Goal: Browse casually

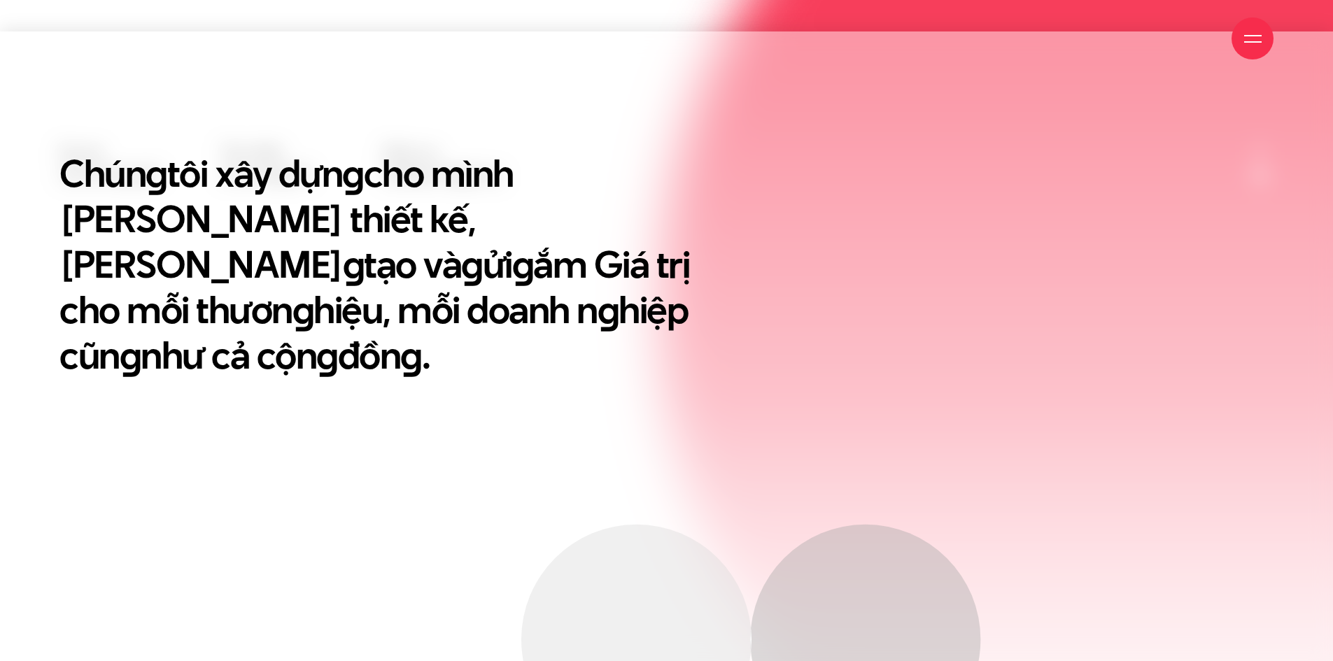
scroll to position [979, 0]
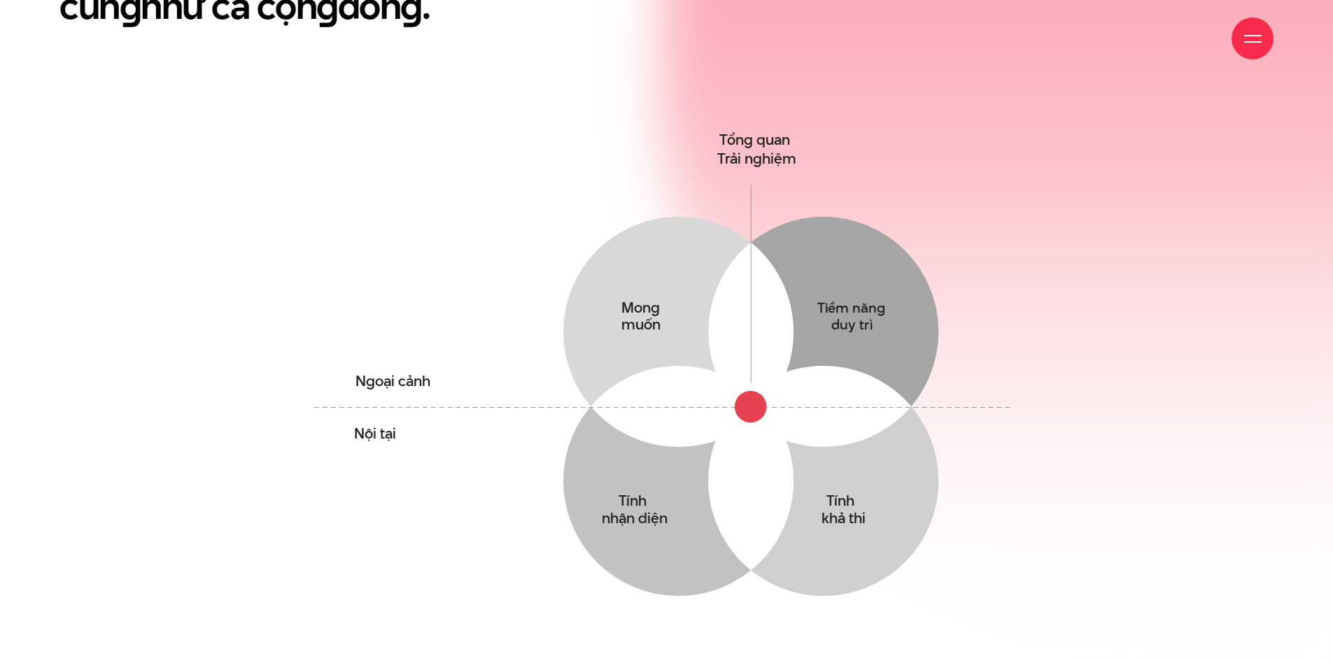
click at [1216, 483] on div "Chún g tôi xây dựn g cho mình [PERSON_NAME] thiết kế, Triết lý sán g tạo và g ử…" at bounding box center [666, 241] width 1333 height 881
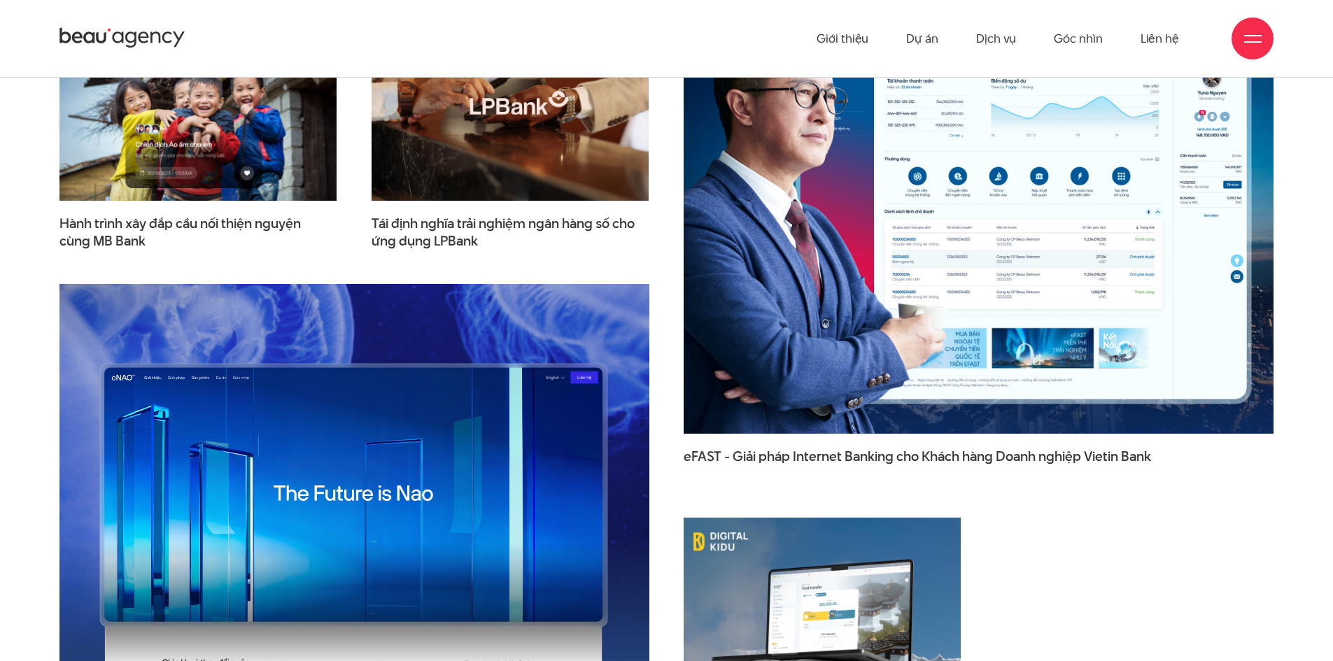
scroll to position [1959, 0]
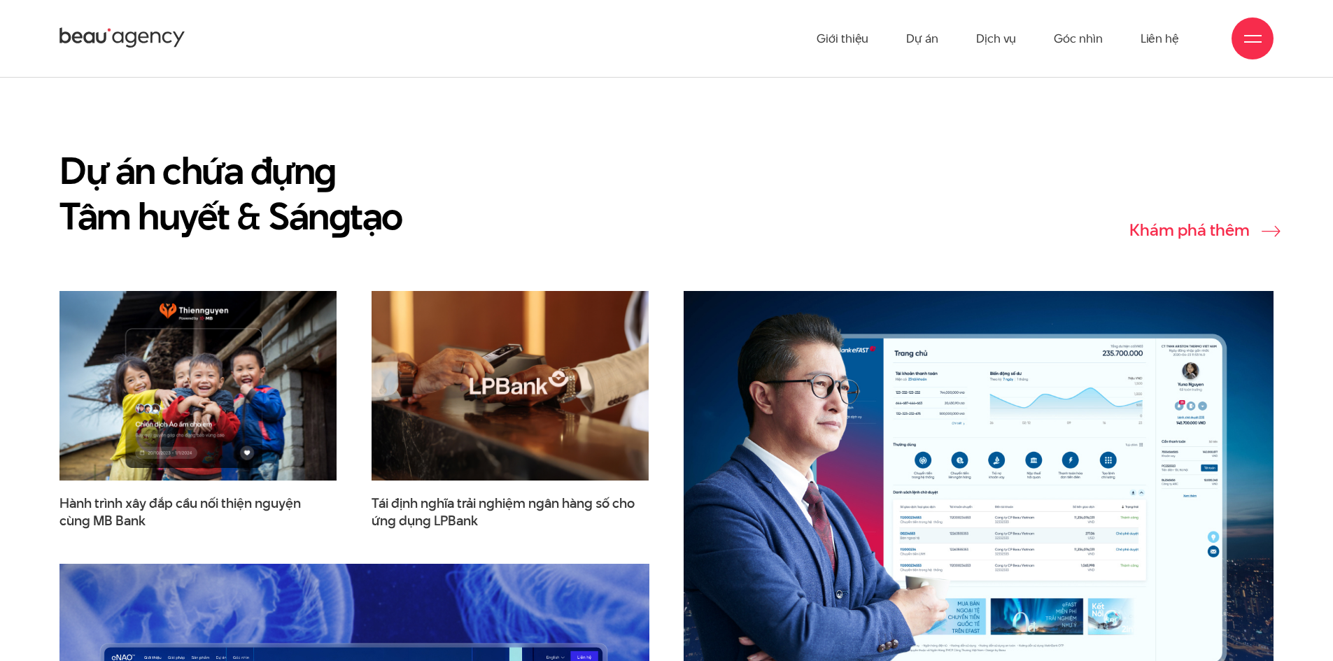
click at [1230, 221] on link "Khám phá thêm" at bounding box center [1201, 229] width 144 height 17
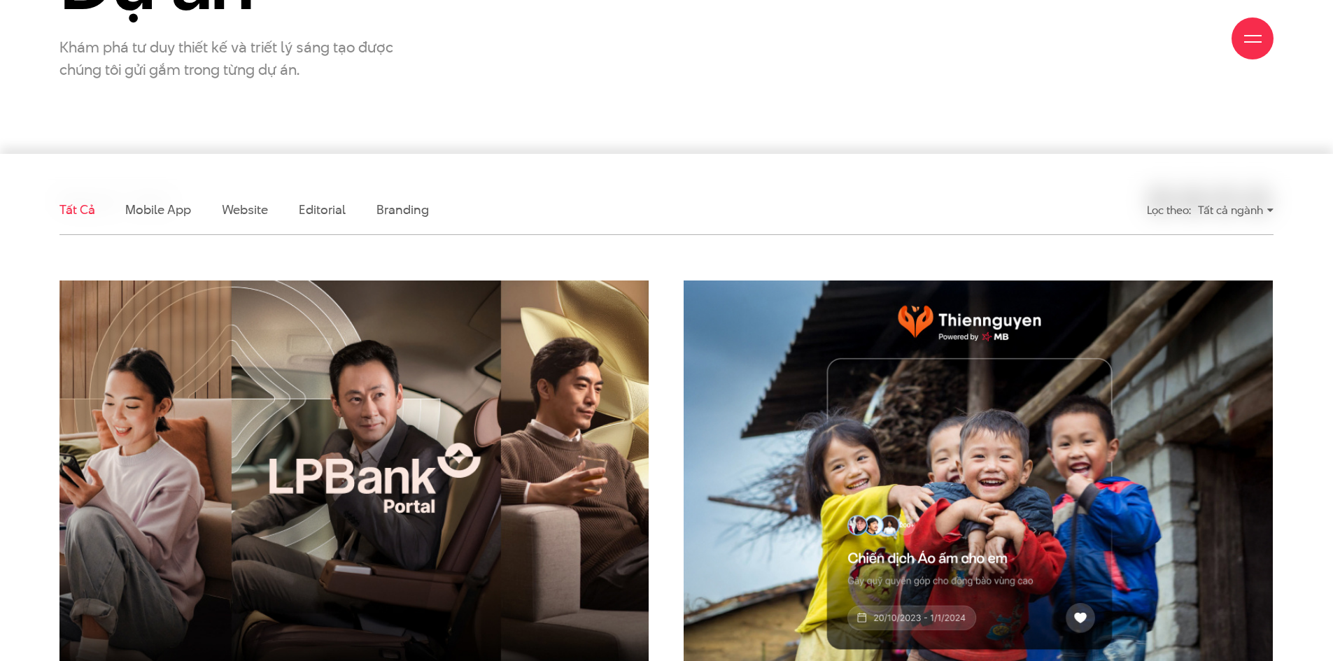
scroll to position [350, 0]
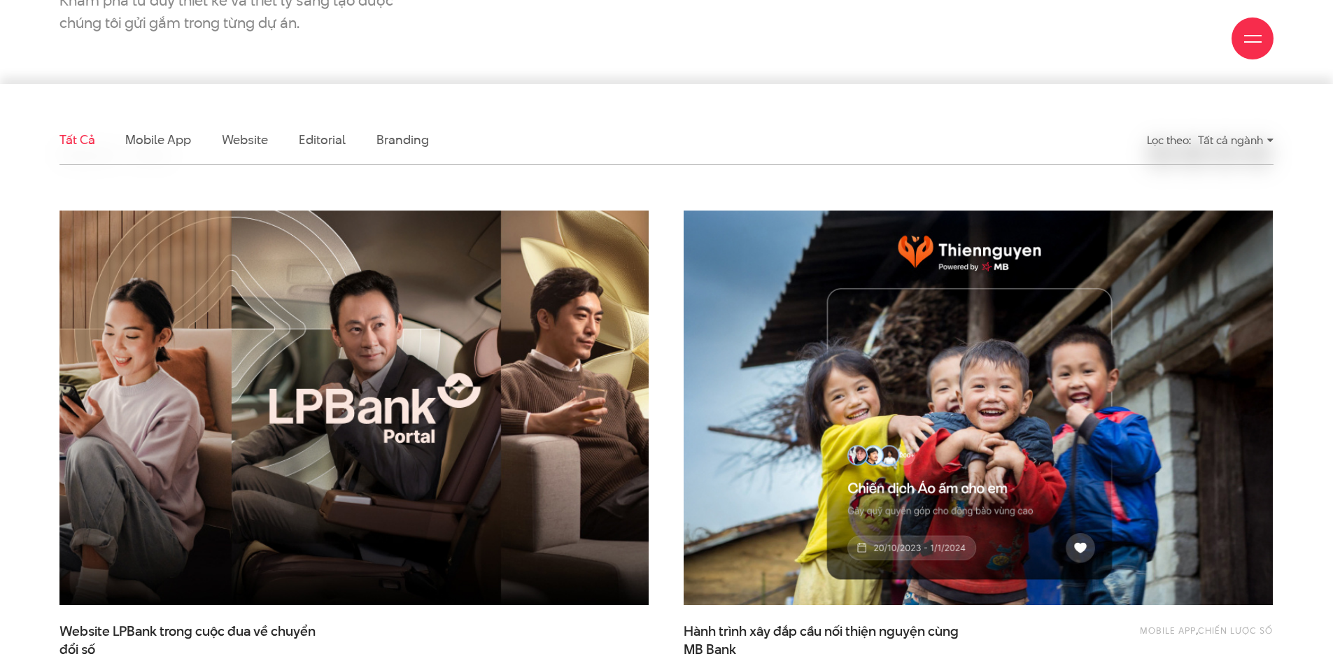
click at [325, 343] on img at bounding box center [354, 408] width 648 height 434
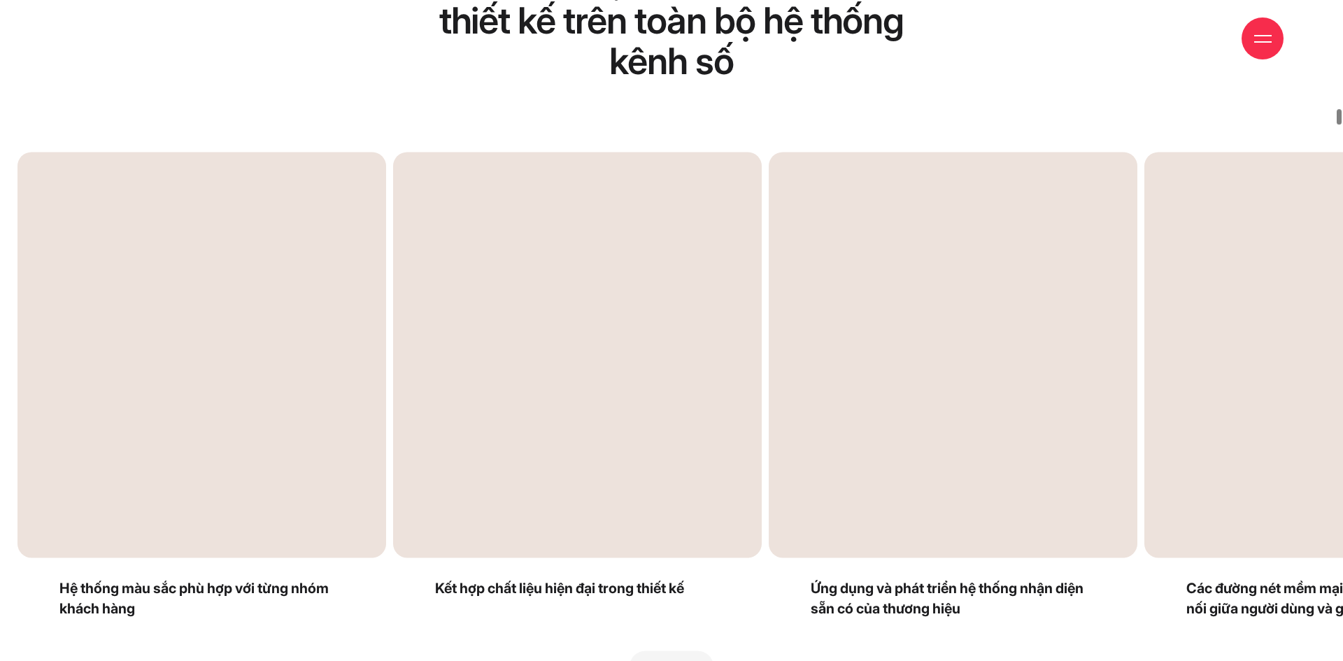
drag, startPoint x: 571, startPoint y: 323, endPoint x: 892, endPoint y: 304, distance: 321.7
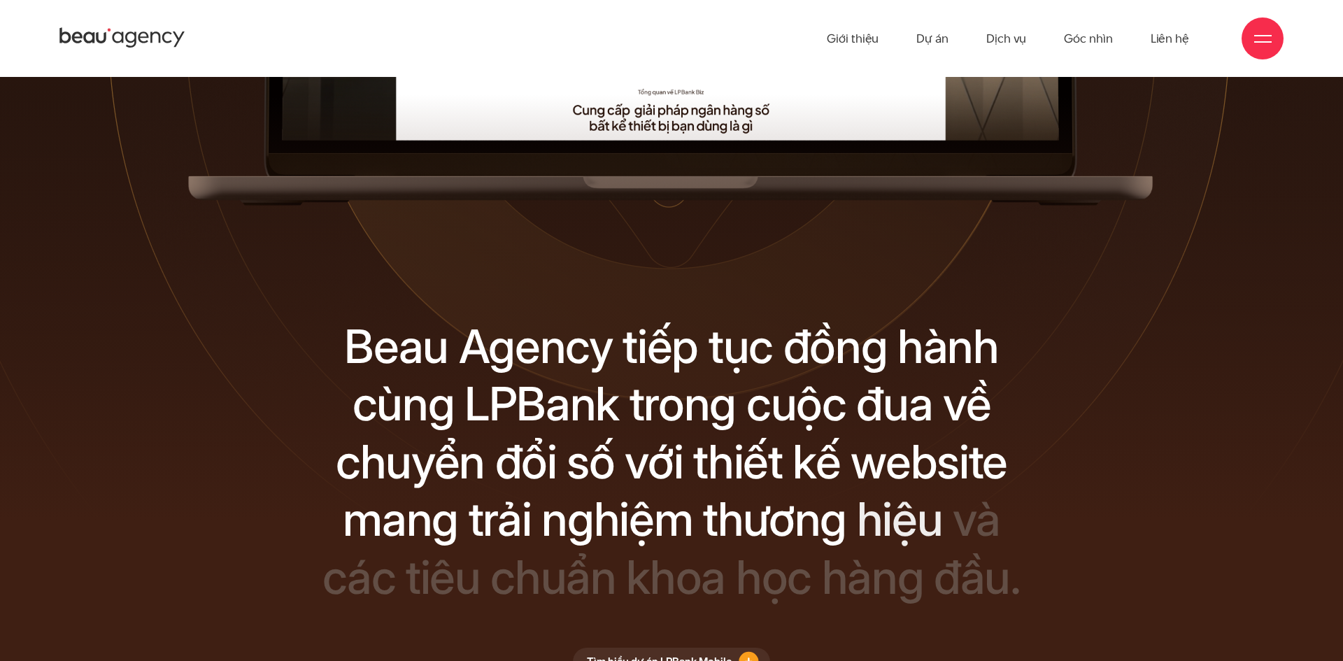
click at [1103, 506] on div "Beau Agency tiếp tục đồng hành cùng LPBank trong cuộc đua về chuyển đổi số với …" at bounding box center [672, 497] width 1182 height 359
